Goal: Task Accomplishment & Management: Use online tool/utility

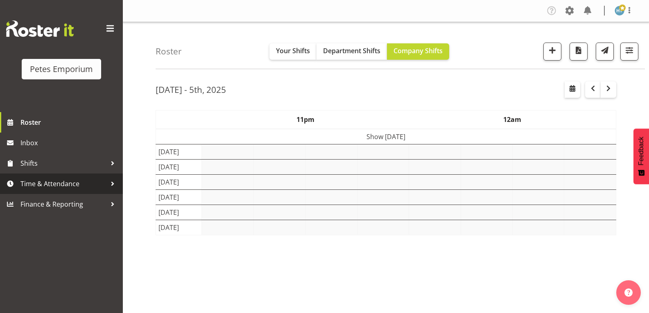
click at [60, 180] on span "Time & Attendance" at bounding box center [63, 184] width 86 height 12
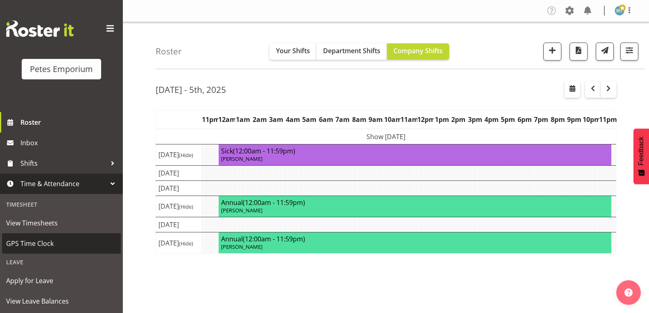
click at [52, 242] on span "GPS Time Clock" at bounding box center [61, 243] width 111 height 12
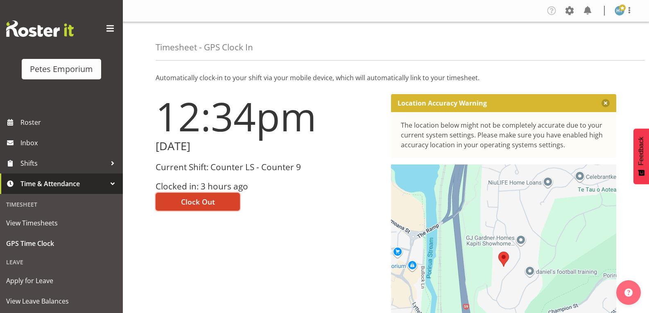
click at [200, 199] on span "Clock Out" at bounding box center [198, 202] width 34 height 11
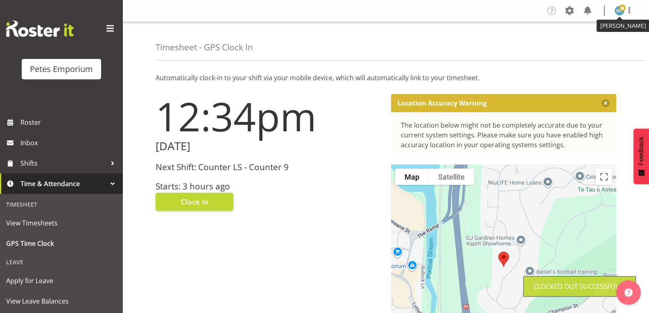
click at [620, 10] on span at bounding box center [622, 8] width 7 height 7
click at [594, 43] on link "Log Out" at bounding box center [595, 43] width 79 height 15
